Goal: Task Accomplishment & Management: Use online tool/utility

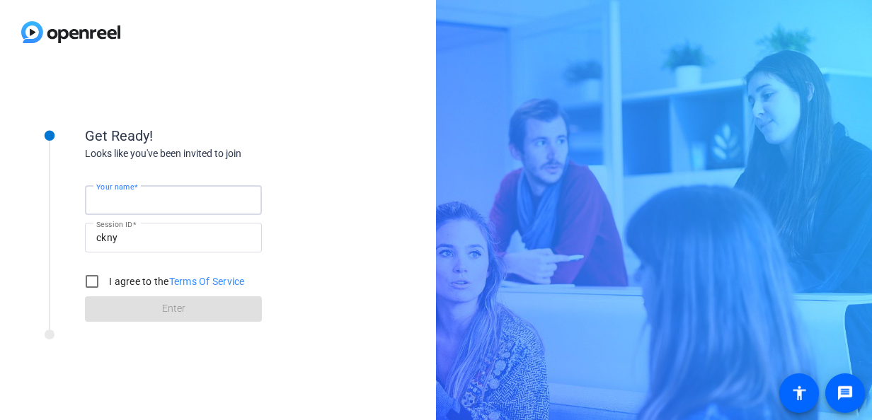
click at [221, 198] on input "Your name" at bounding box center [173, 200] width 154 height 17
type input "[PERSON_NAME]"
click at [96, 287] on input "I agree to the Terms Of Service" at bounding box center [92, 281] width 28 height 28
checkbox input "true"
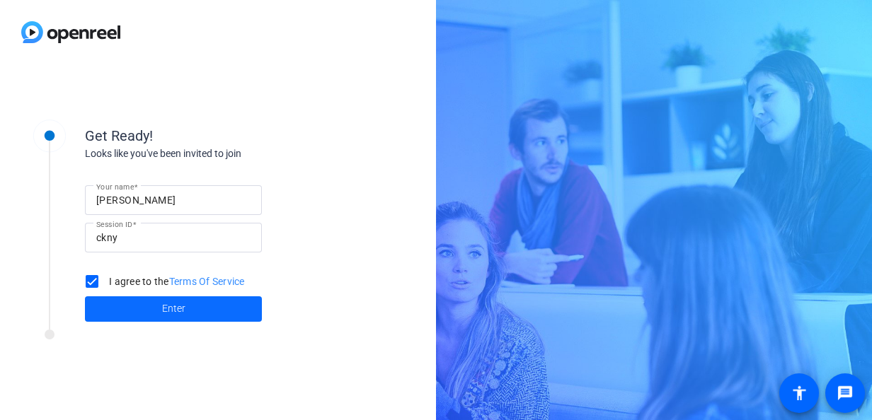
click at [120, 305] on span at bounding box center [173, 309] width 177 height 34
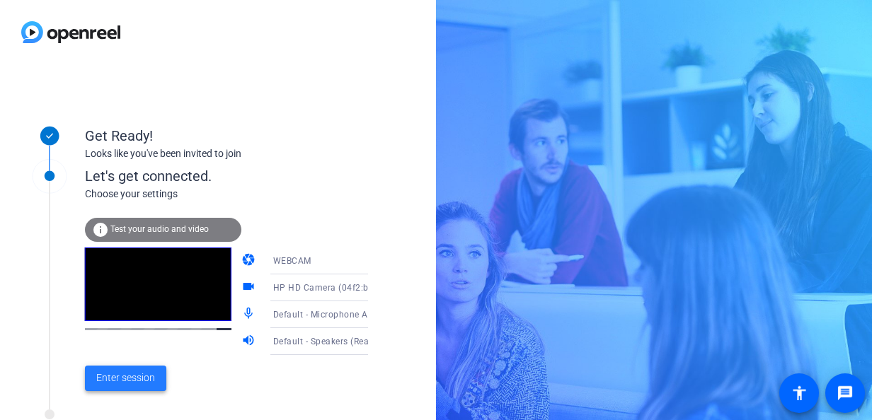
click at [102, 376] on span "Enter session" at bounding box center [125, 378] width 59 height 15
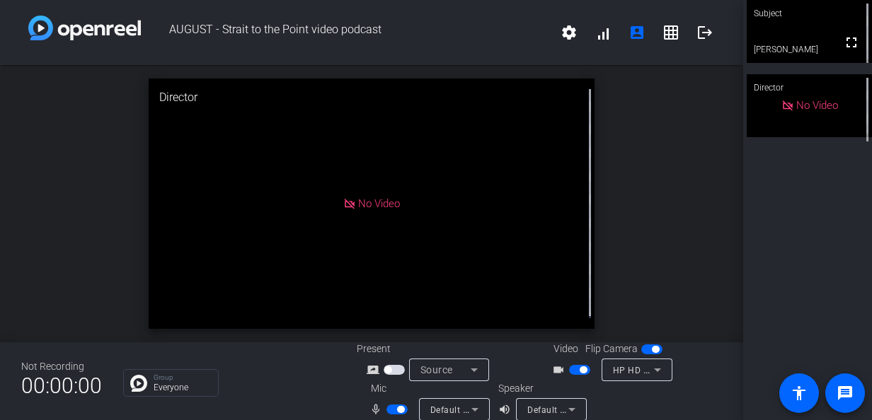
scroll to position [16, 0]
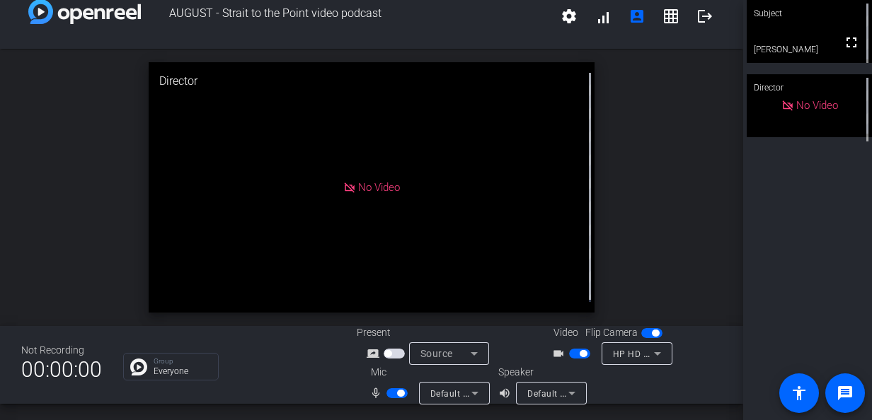
click at [20, 99] on div "open_in_new Director No Video" at bounding box center [371, 187] width 743 height 277
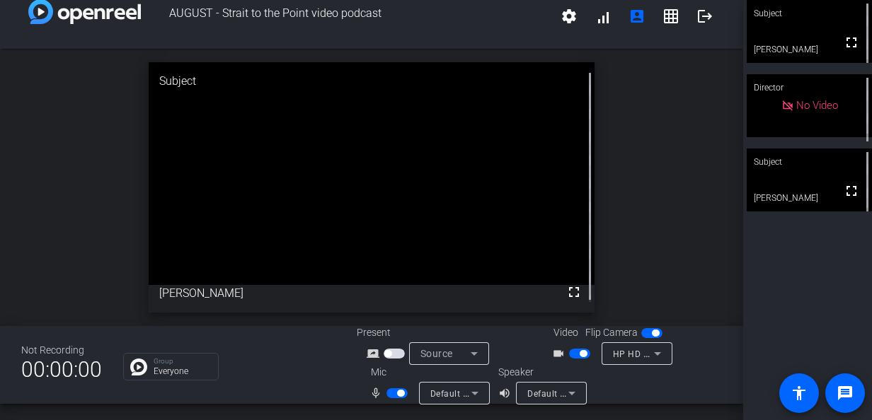
click at [103, 231] on div "open_in_new Subject fullscreen [PERSON_NAME]" at bounding box center [371, 187] width 743 height 277
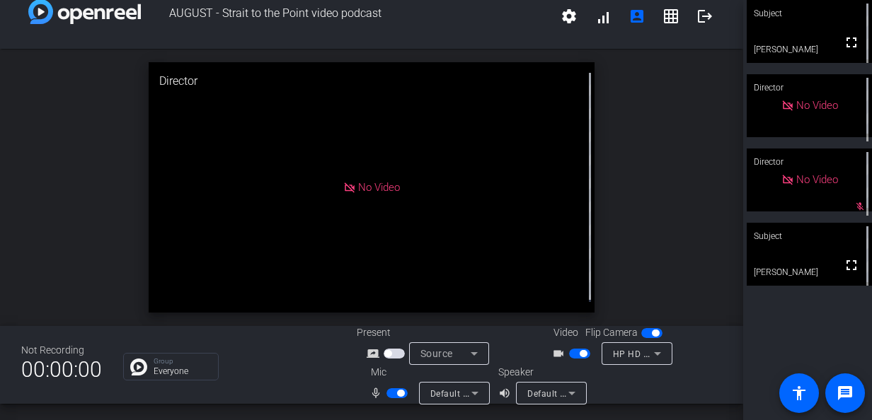
click at [75, 176] on div "open_in_new Director No Video" at bounding box center [371, 187] width 743 height 277
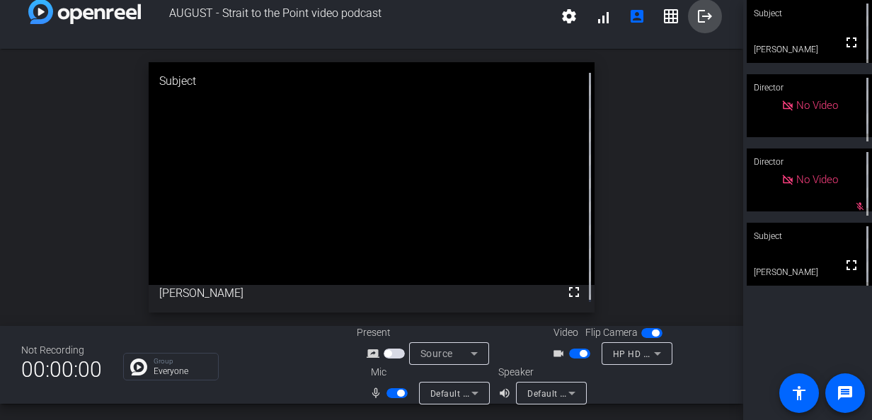
click at [696, 17] on mat-icon "logout" at bounding box center [704, 16] width 17 height 17
